Goal: Information Seeking & Learning: Learn about a topic

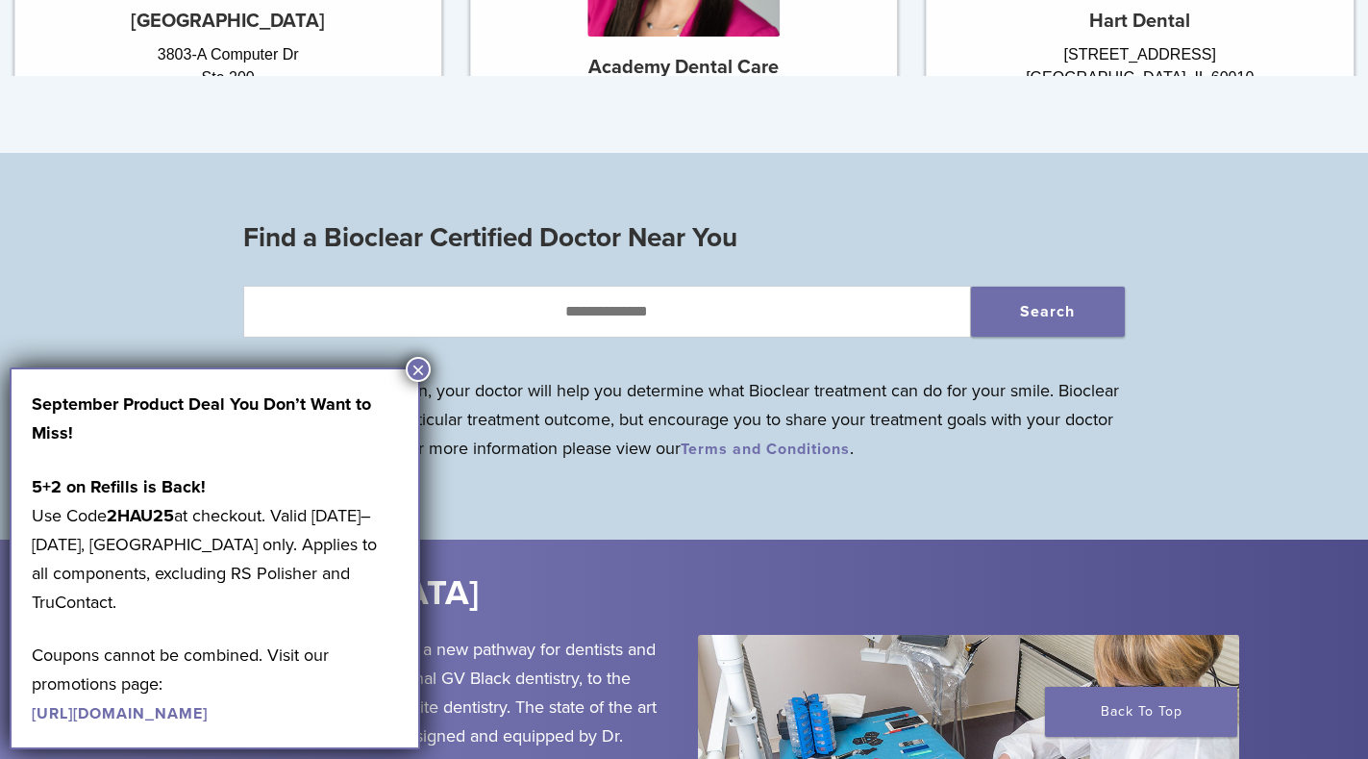
scroll to position [1827, 0]
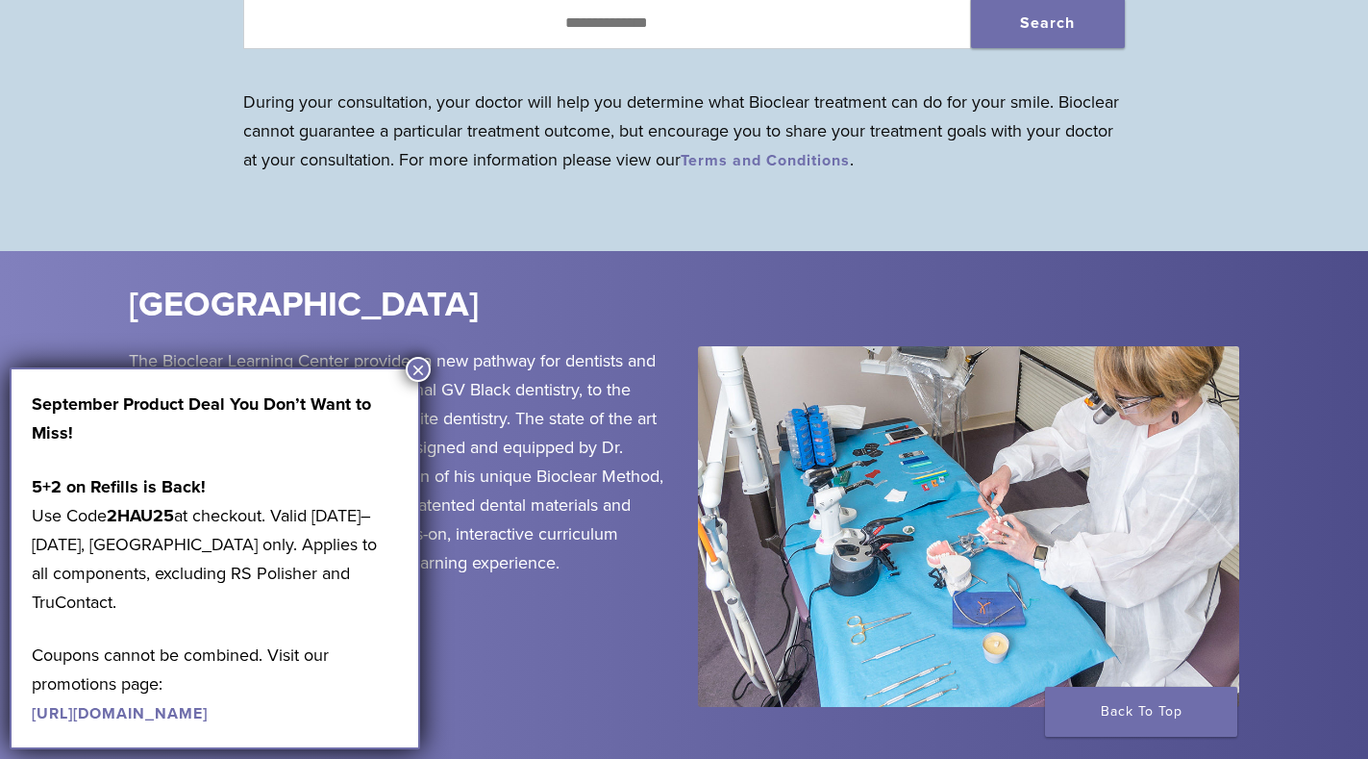
click at [420, 372] on button "×" at bounding box center [418, 369] width 25 height 25
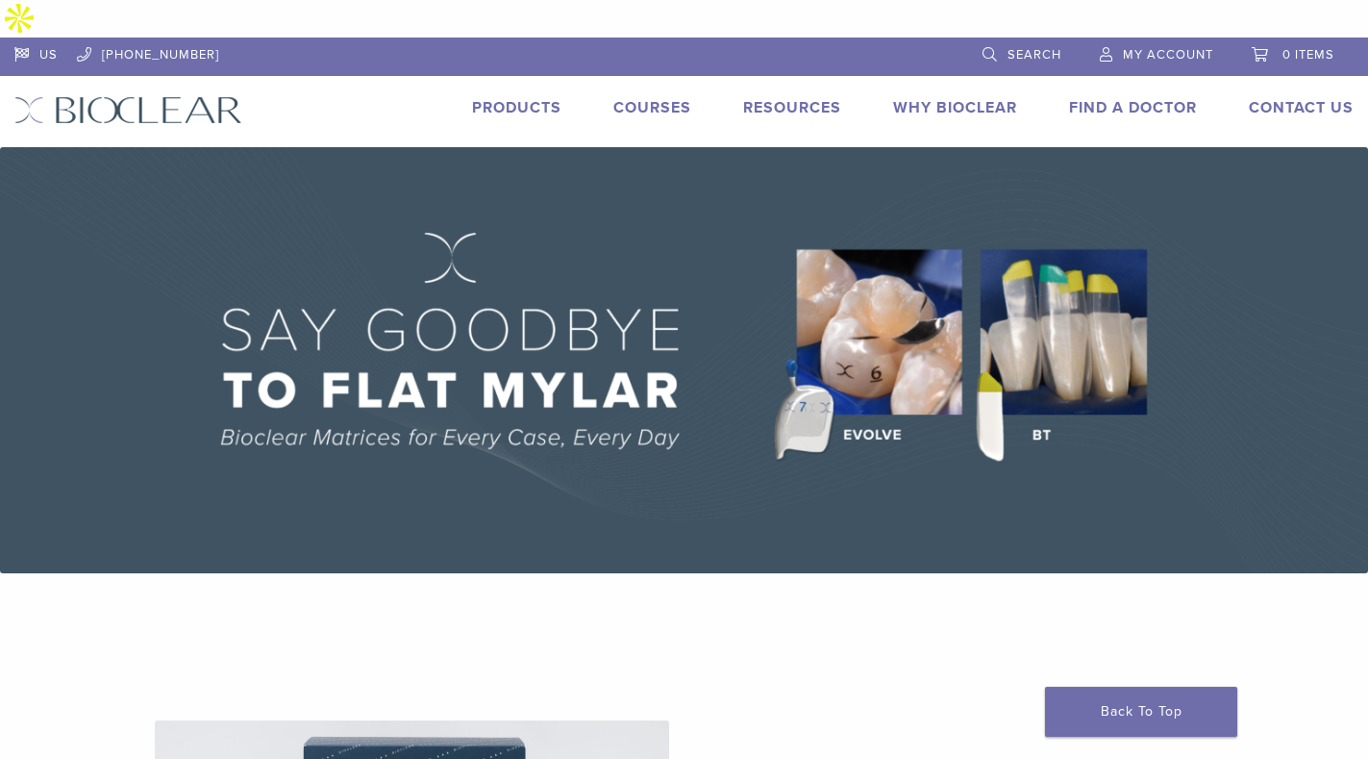
scroll to position [0, 0]
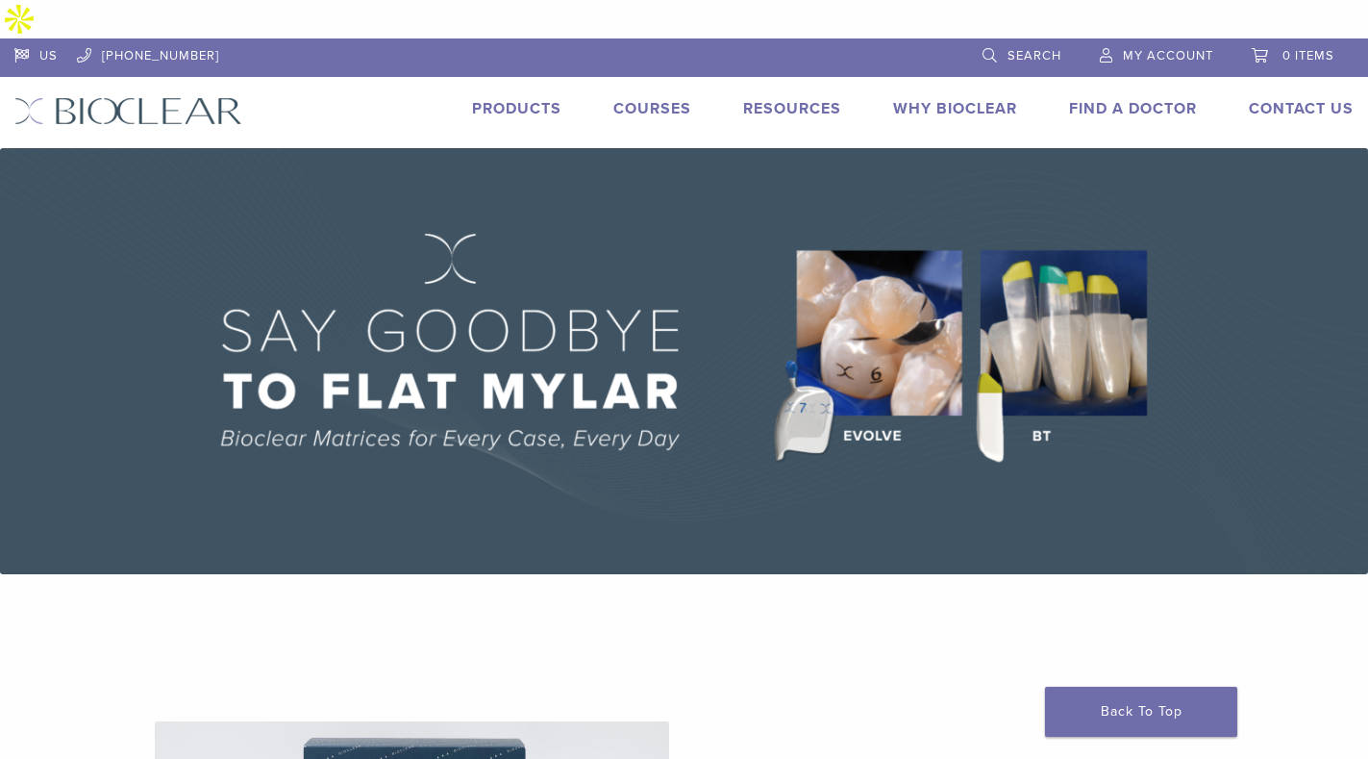
click at [515, 99] on link "Products" at bounding box center [516, 108] width 89 height 19
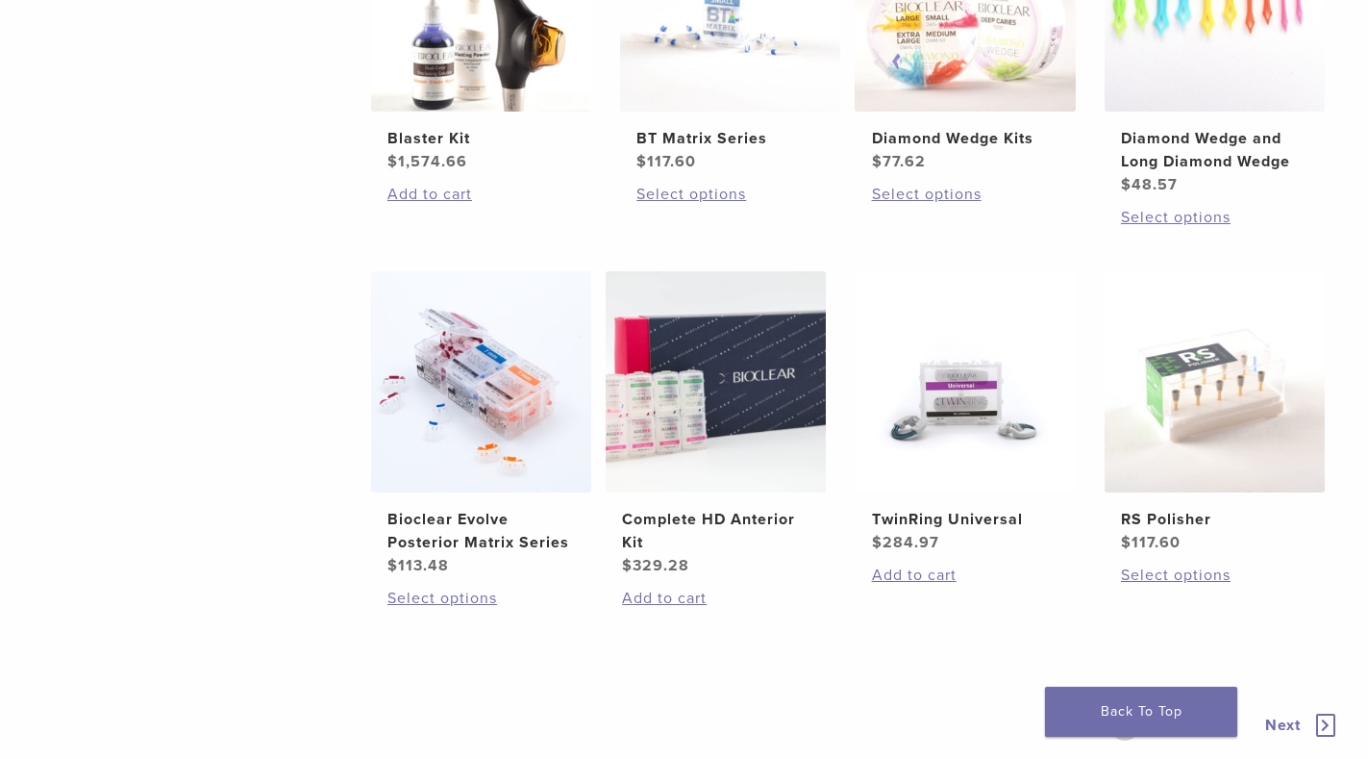
scroll to position [1346, 0]
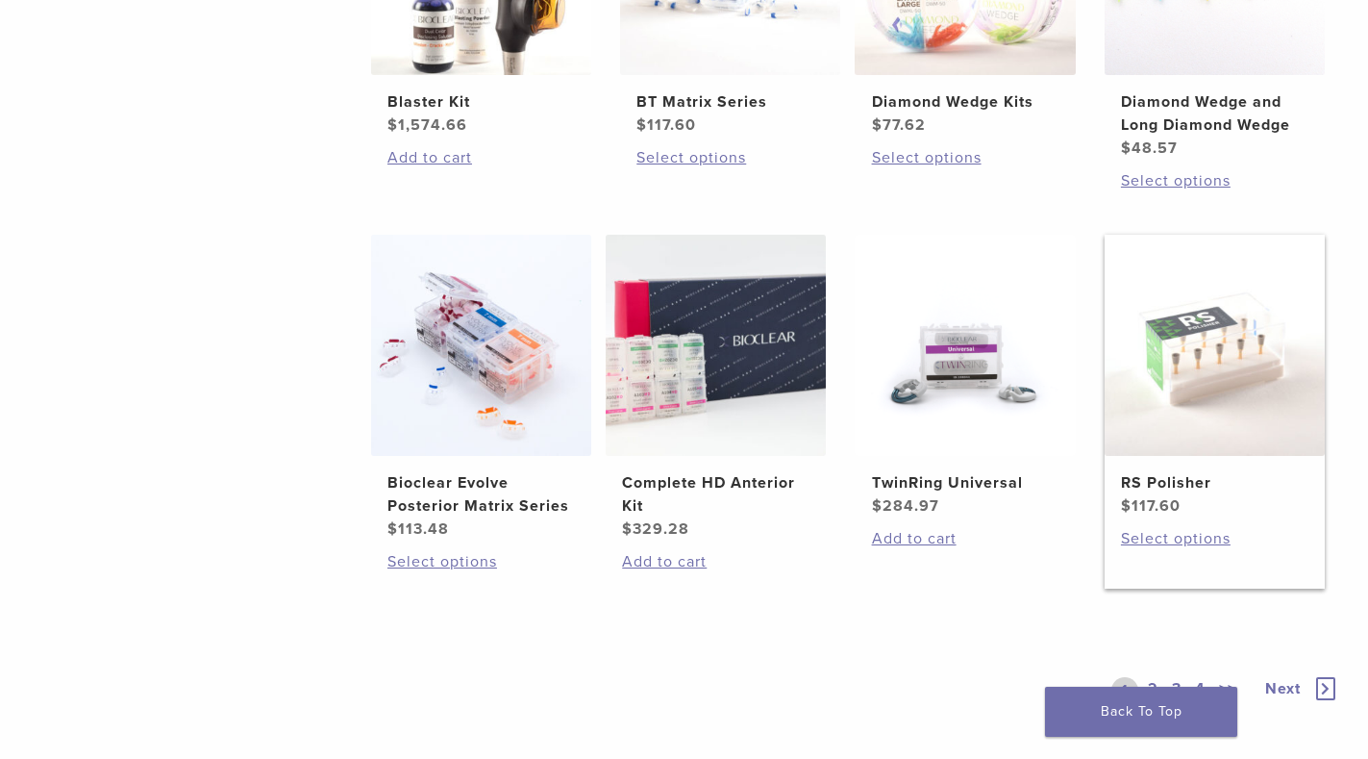
click at [1202, 283] on img at bounding box center [1215, 345] width 220 height 220
click at [1152, 677] on link "2" at bounding box center [1153, 690] width 18 height 27
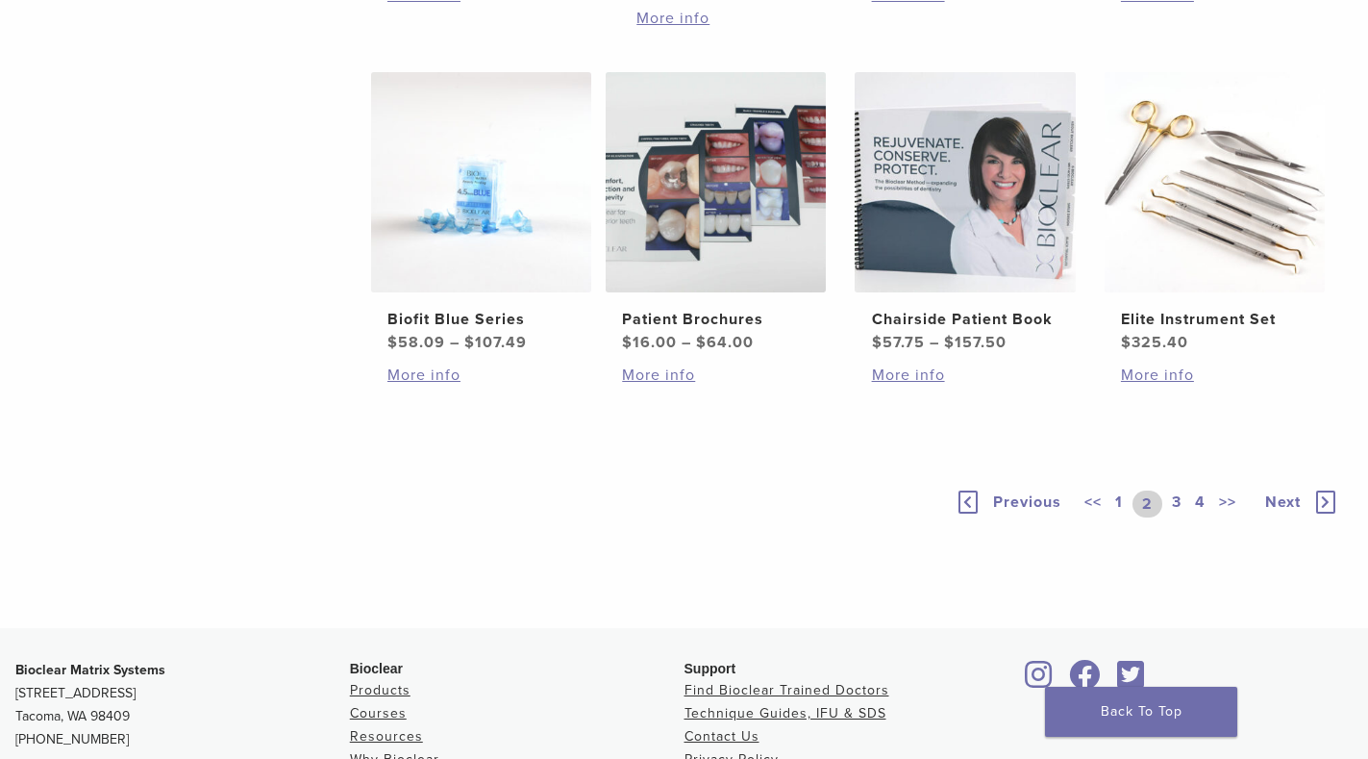
scroll to position [1539, 0]
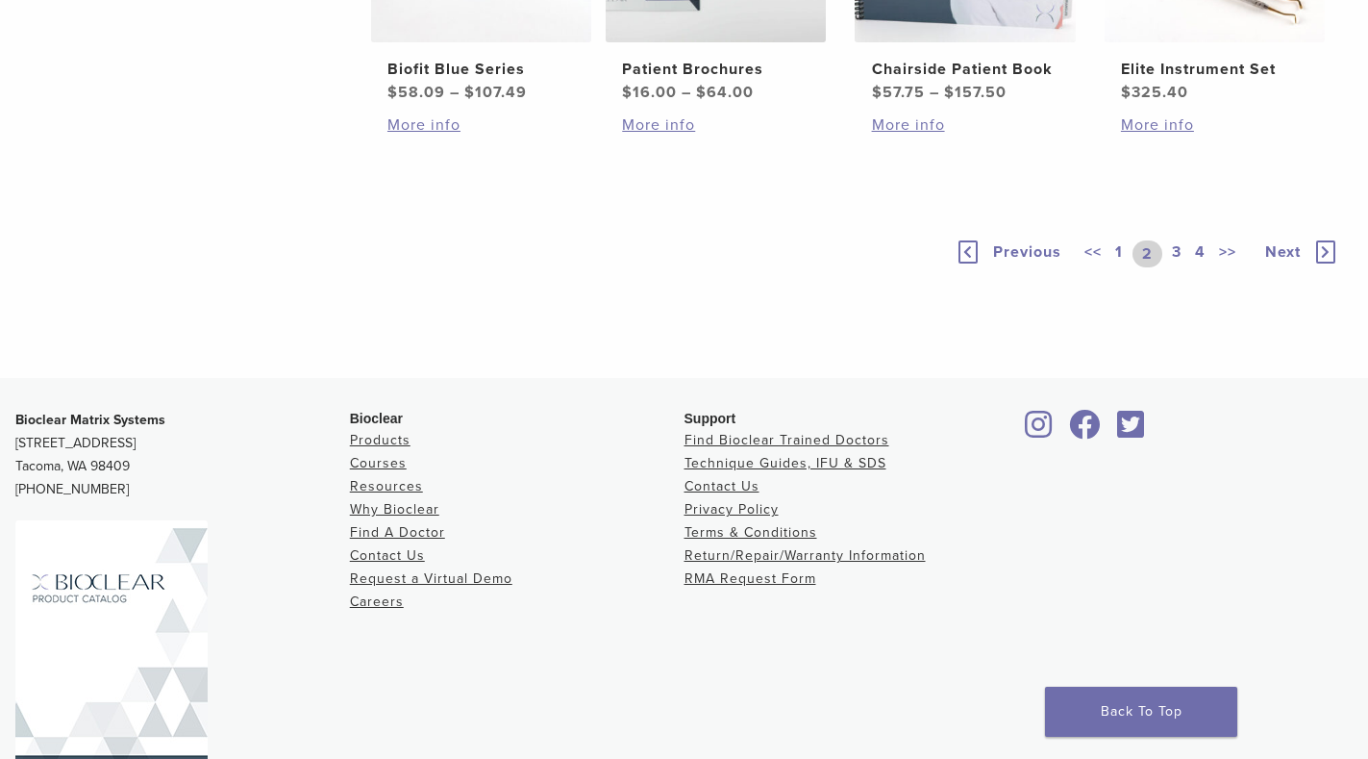
click at [1175, 267] on link "3" at bounding box center [1176, 253] width 17 height 27
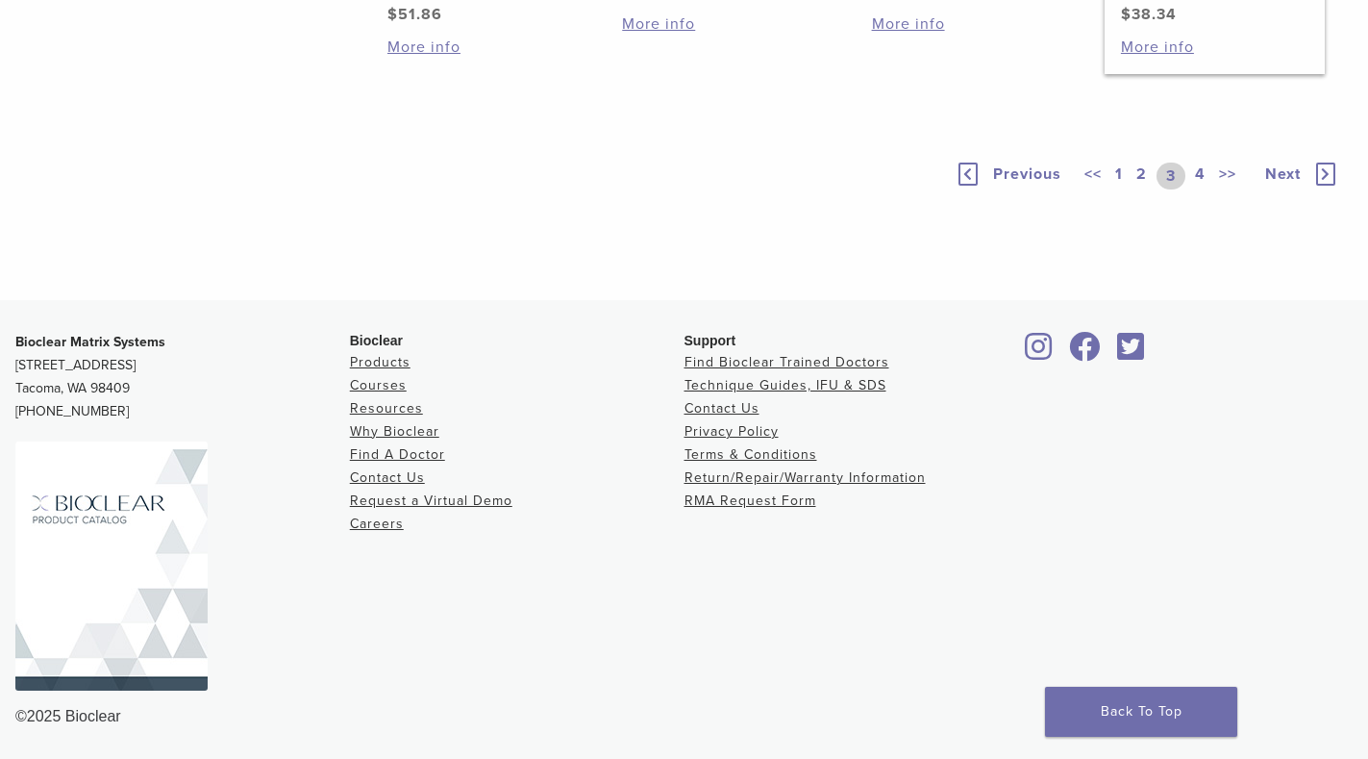
scroll to position [1539, 0]
click at [1194, 189] on link "4" at bounding box center [1200, 176] width 18 height 27
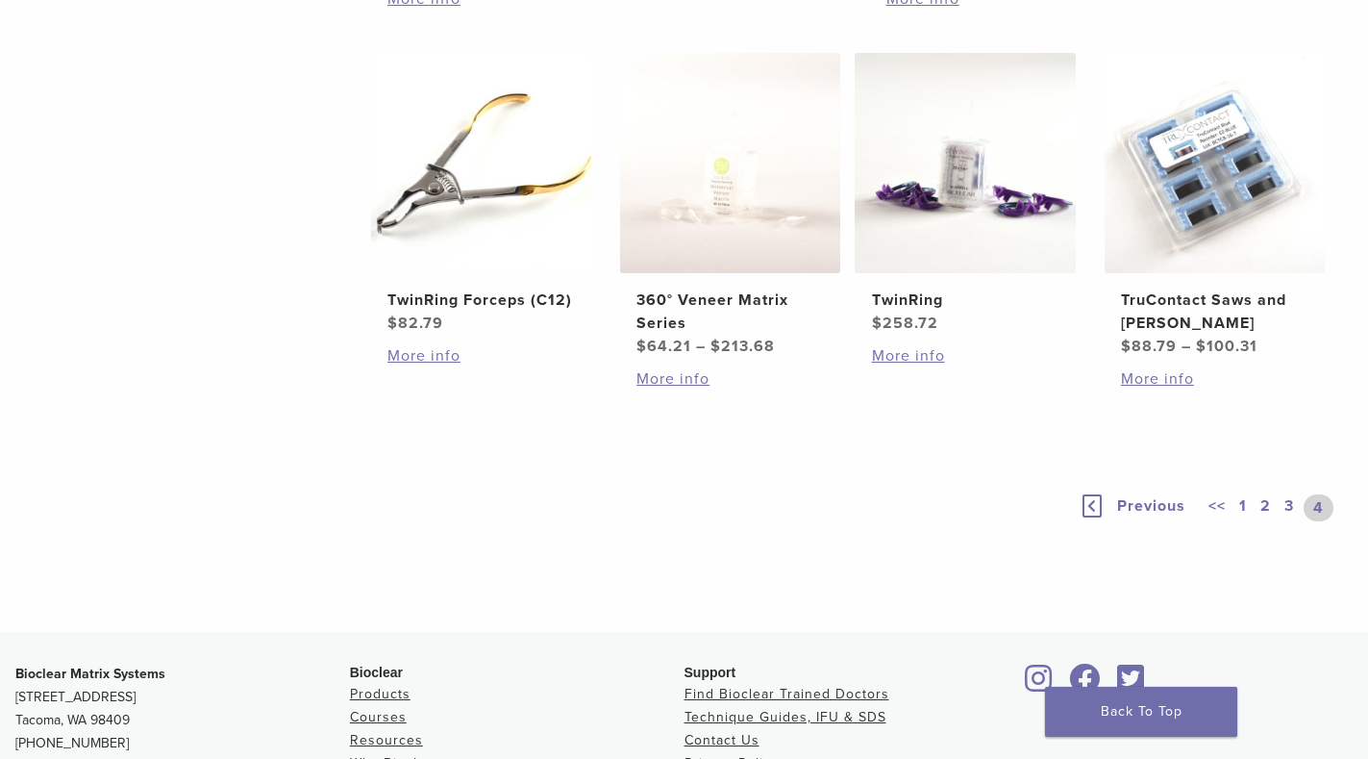
scroll to position [1058, 0]
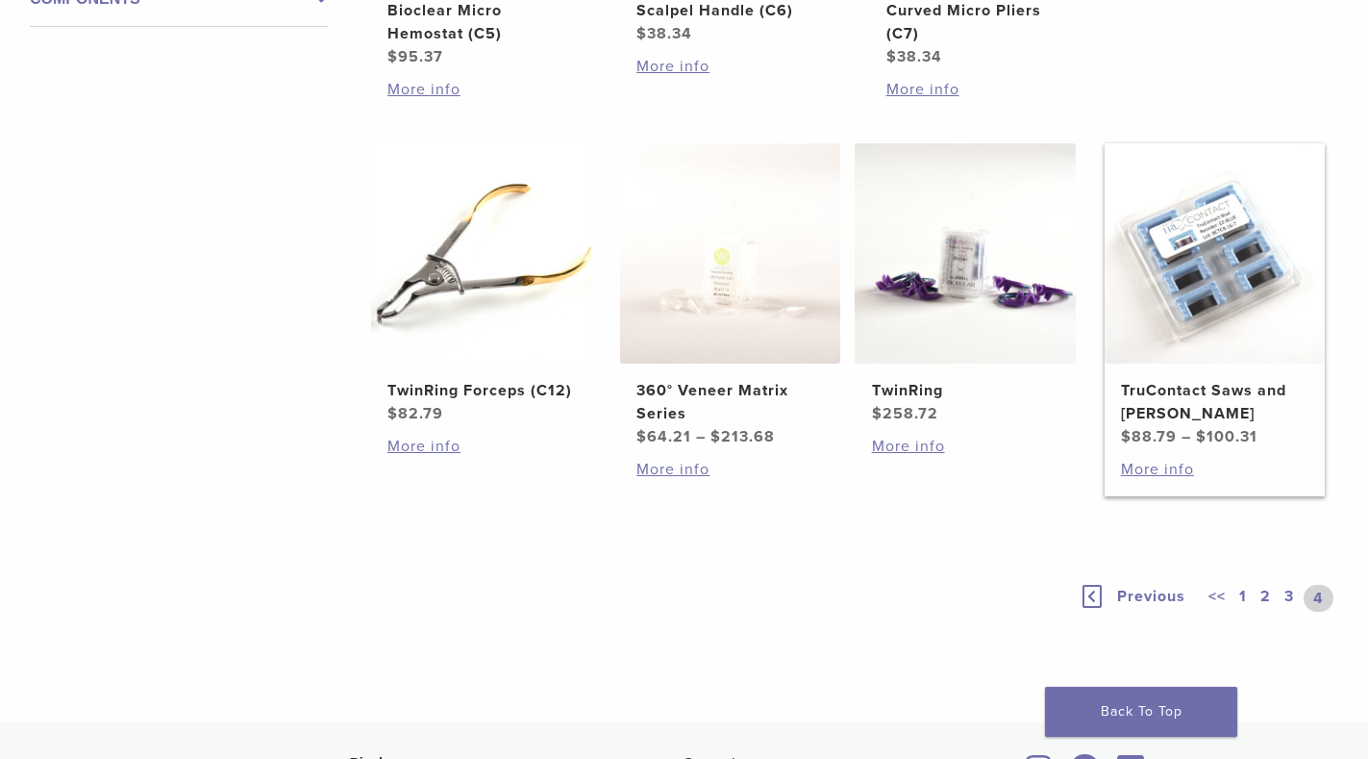
click at [1197, 220] on img at bounding box center [1215, 253] width 220 height 220
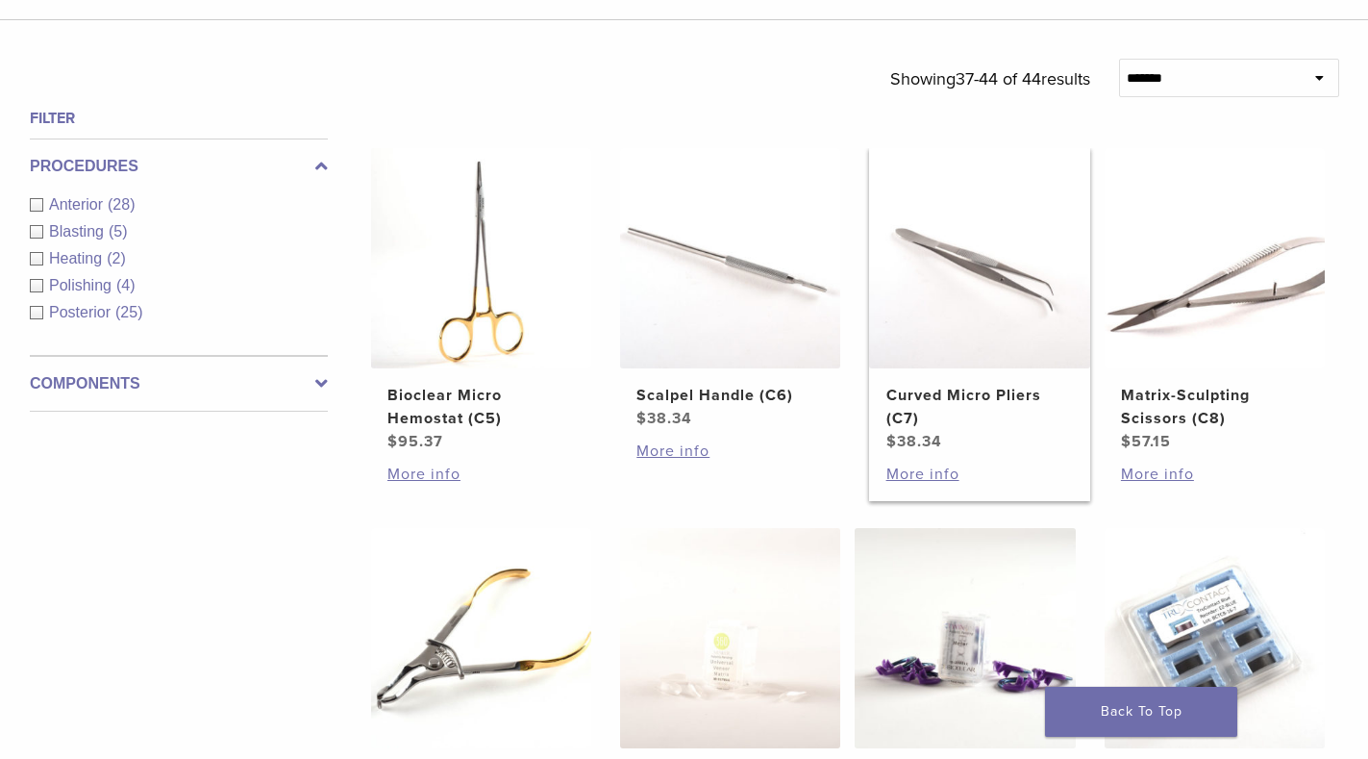
scroll to position [1154, 0]
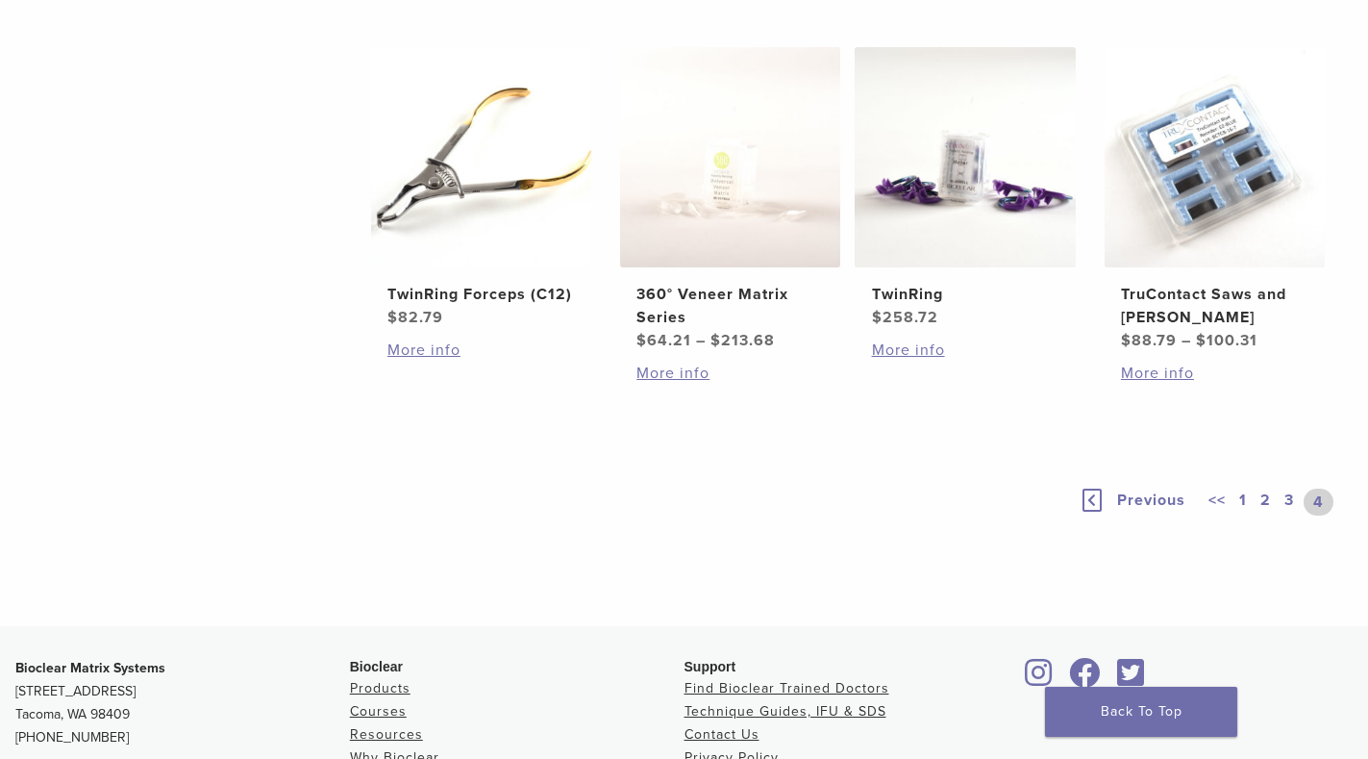
click at [1239, 488] on link "1" at bounding box center [1243, 501] width 15 height 27
click at [1245, 488] on link "1" at bounding box center [1249, 501] width 27 height 27
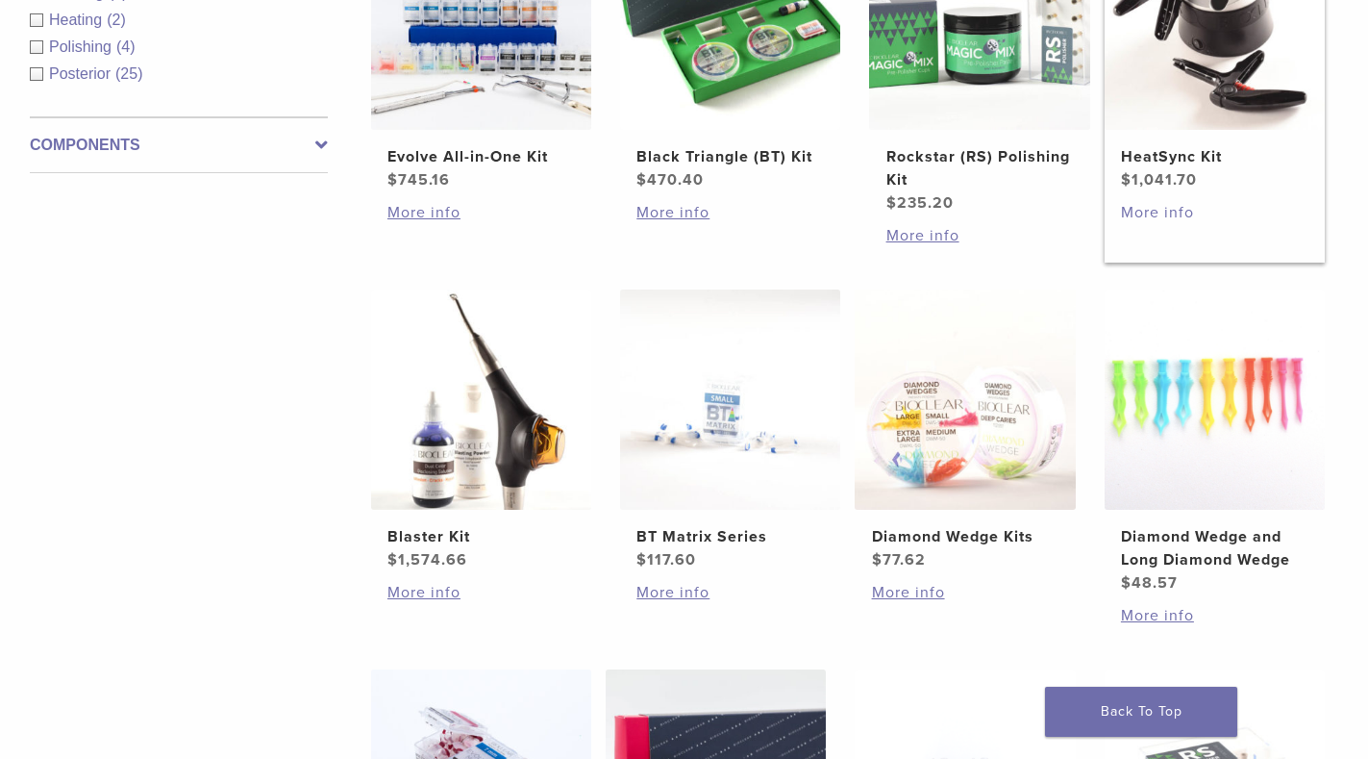
scroll to position [572, 0]
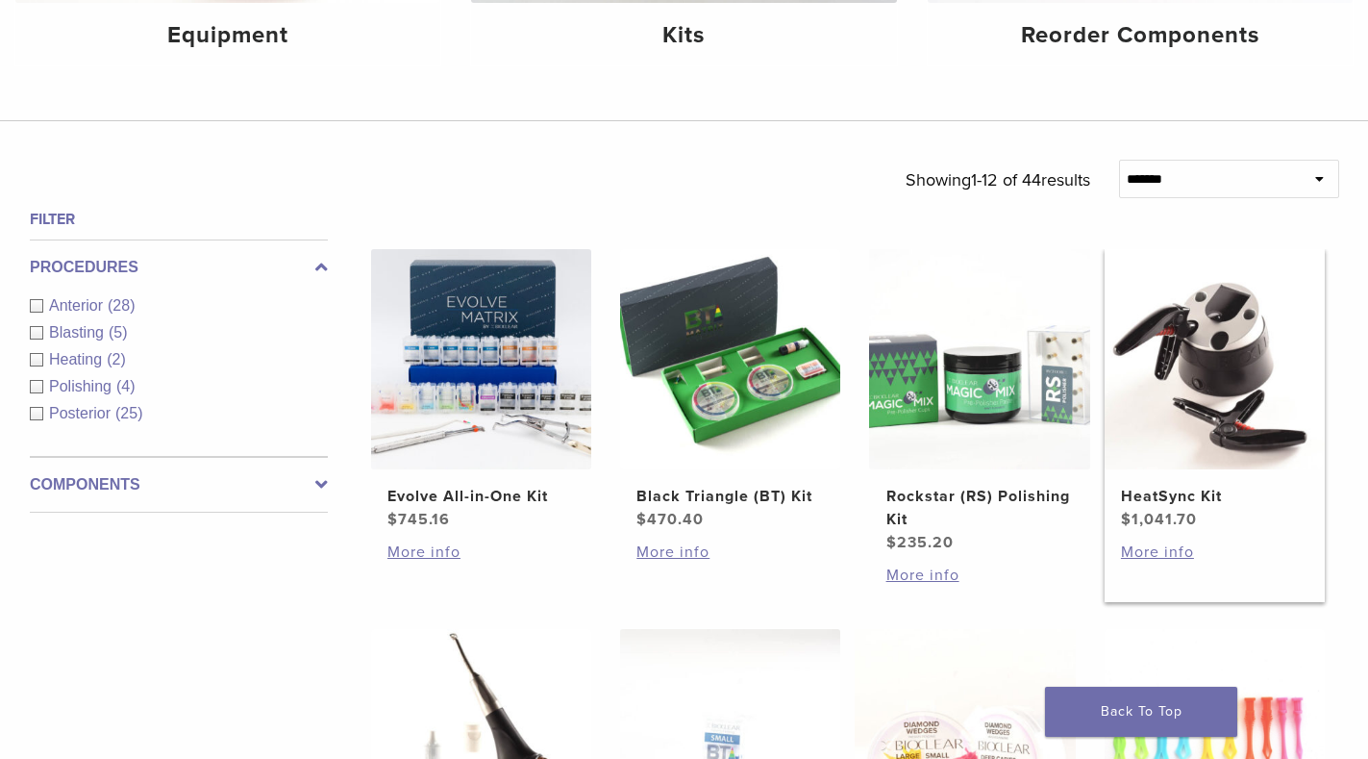
click at [1181, 339] on img at bounding box center [1215, 359] width 220 height 220
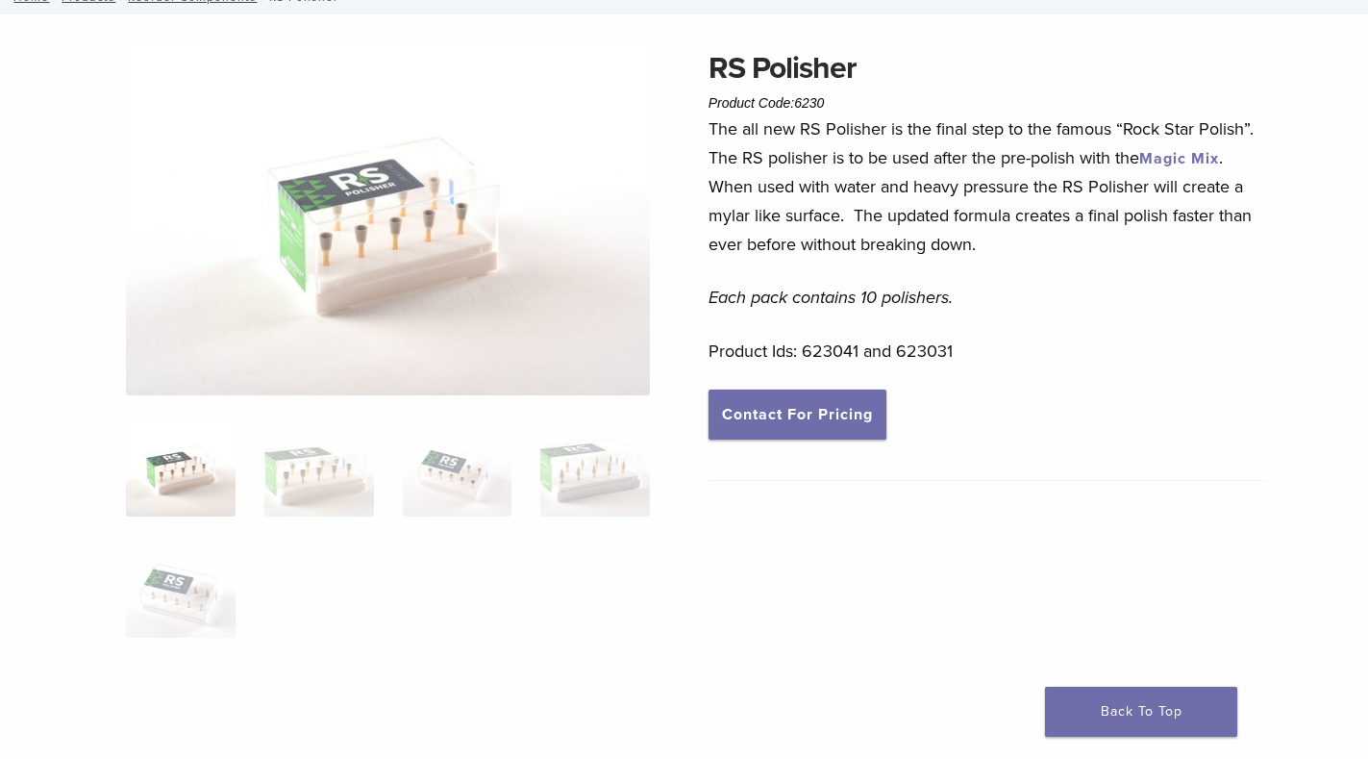
scroll to position [96, 0]
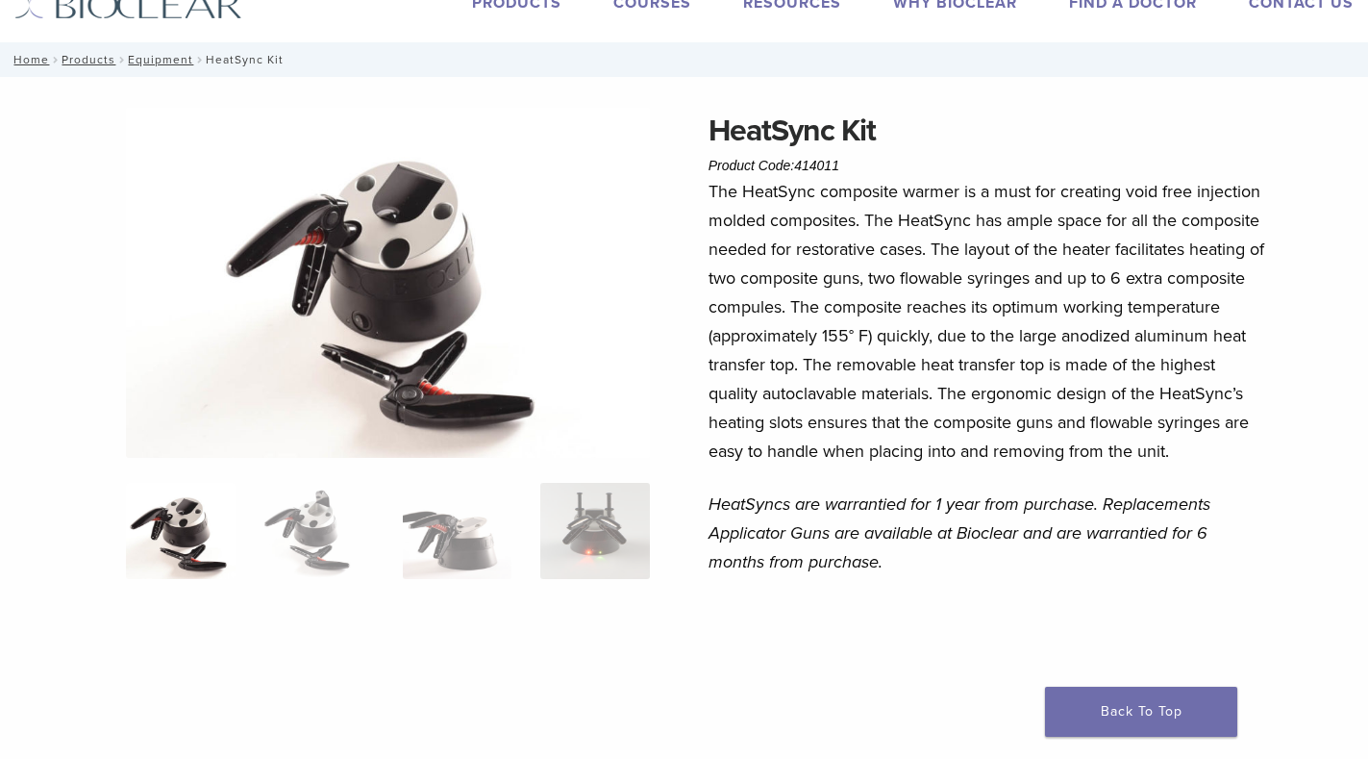
scroll to position [96, 0]
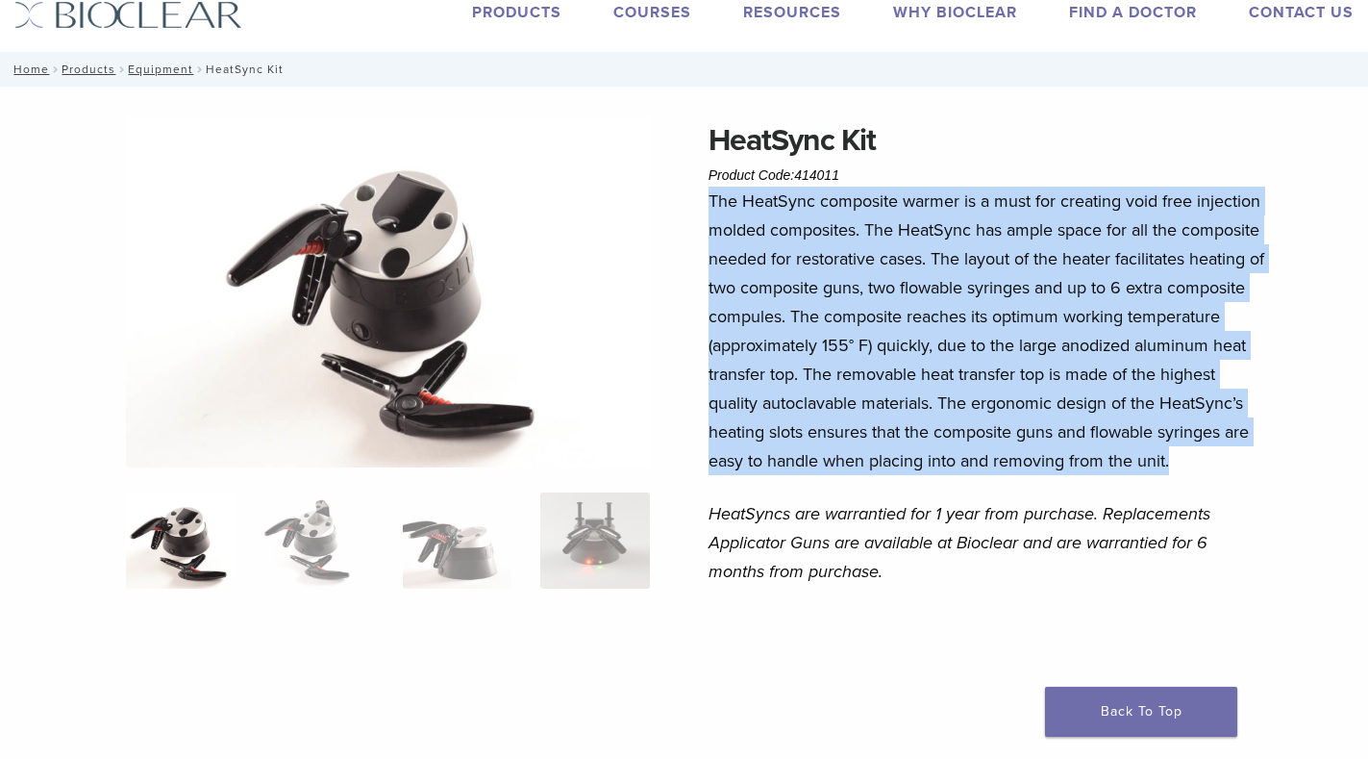
drag, startPoint x: 766, startPoint y: 455, endPoint x: 705, endPoint y: 162, distance: 299.7
